Goal: Navigation & Orientation: Find specific page/section

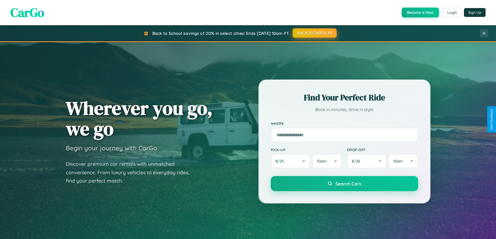
click at [314, 33] on button "BACK2SCHOOL20" at bounding box center [315, 32] width 44 height 9
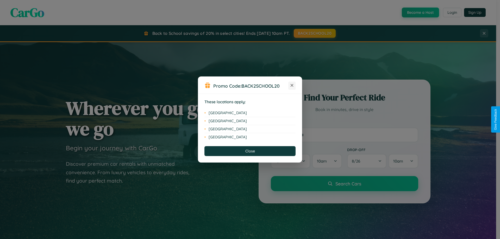
click at [292, 86] on icon at bounding box center [291, 85] width 3 height 3
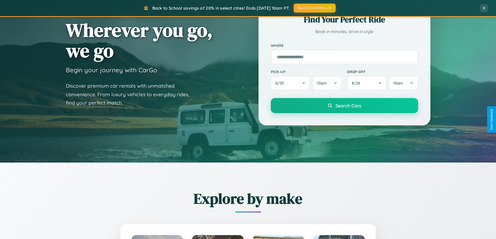
scroll to position [358, 0]
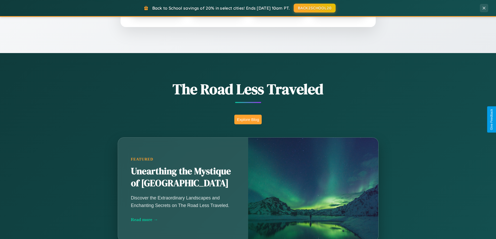
click at [248, 119] on button "Explore Blog" at bounding box center [247, 120] width 27 height 10
